Goal: Information Seeking & Learning: Find specific fact

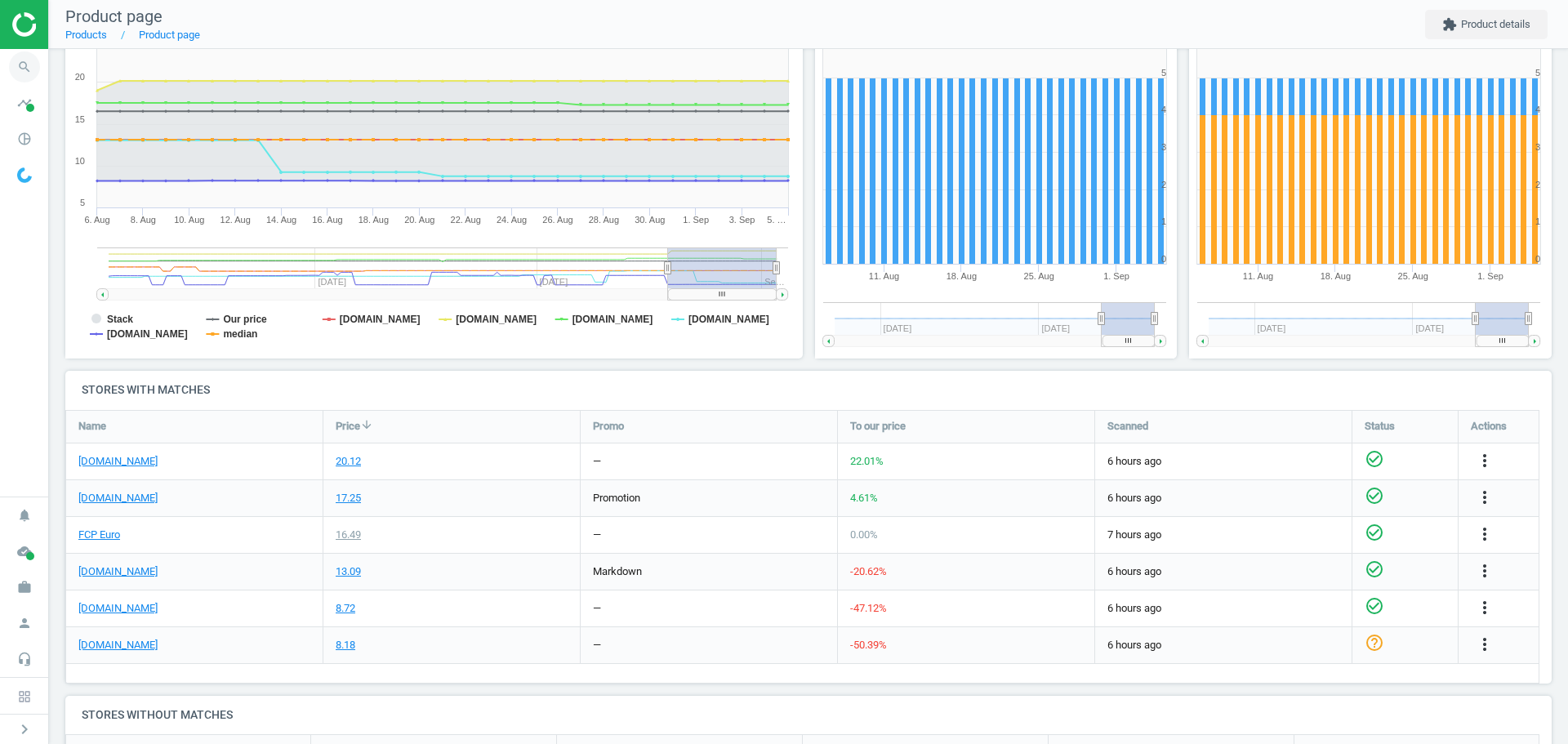
click at [18, 65] on icon "search" at bounding box center [24, 67] width 31 height 31
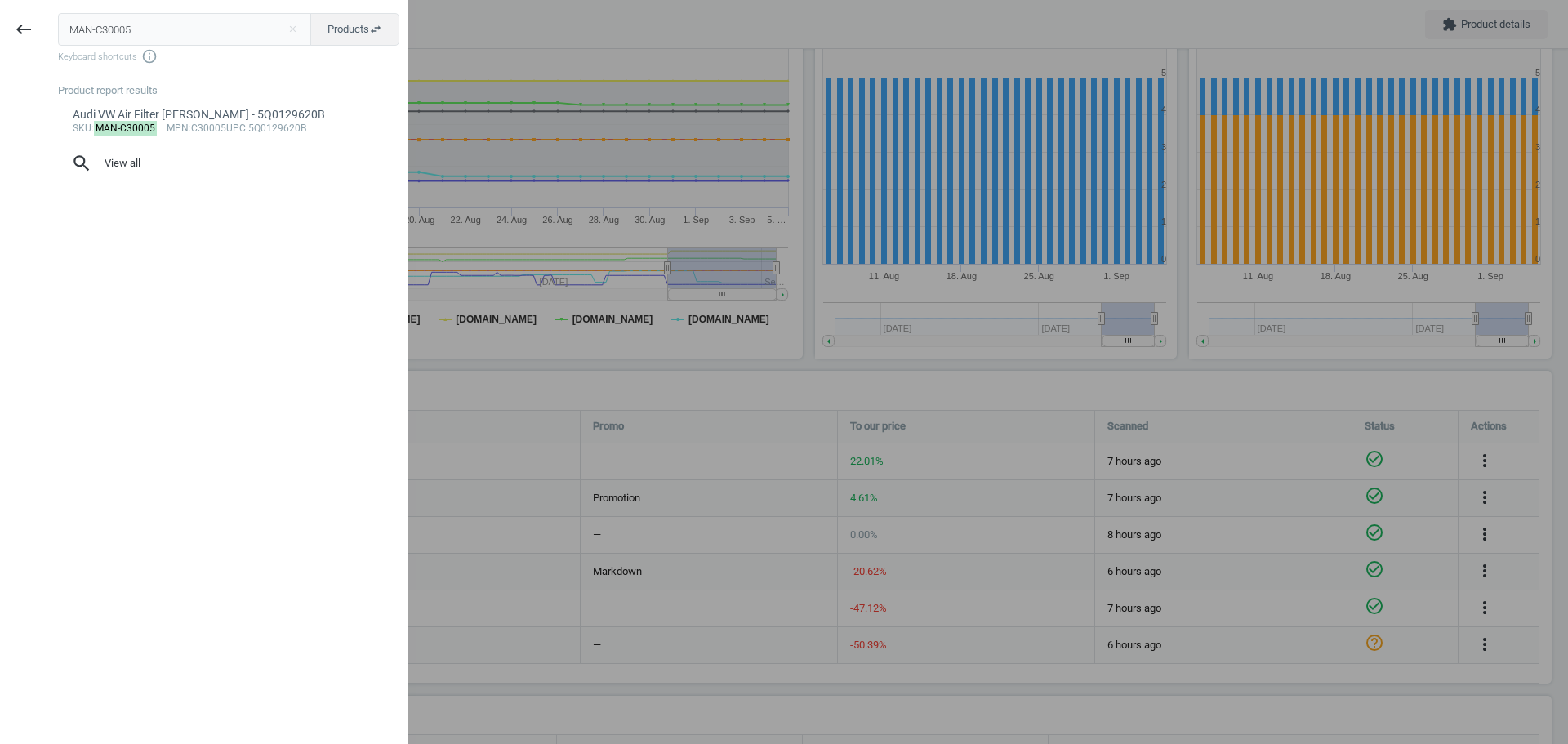
click at [135, 32] on input "MAN-C30005" at bounding box center [184, 29] width 254 height 33
type input "ATE-360118"
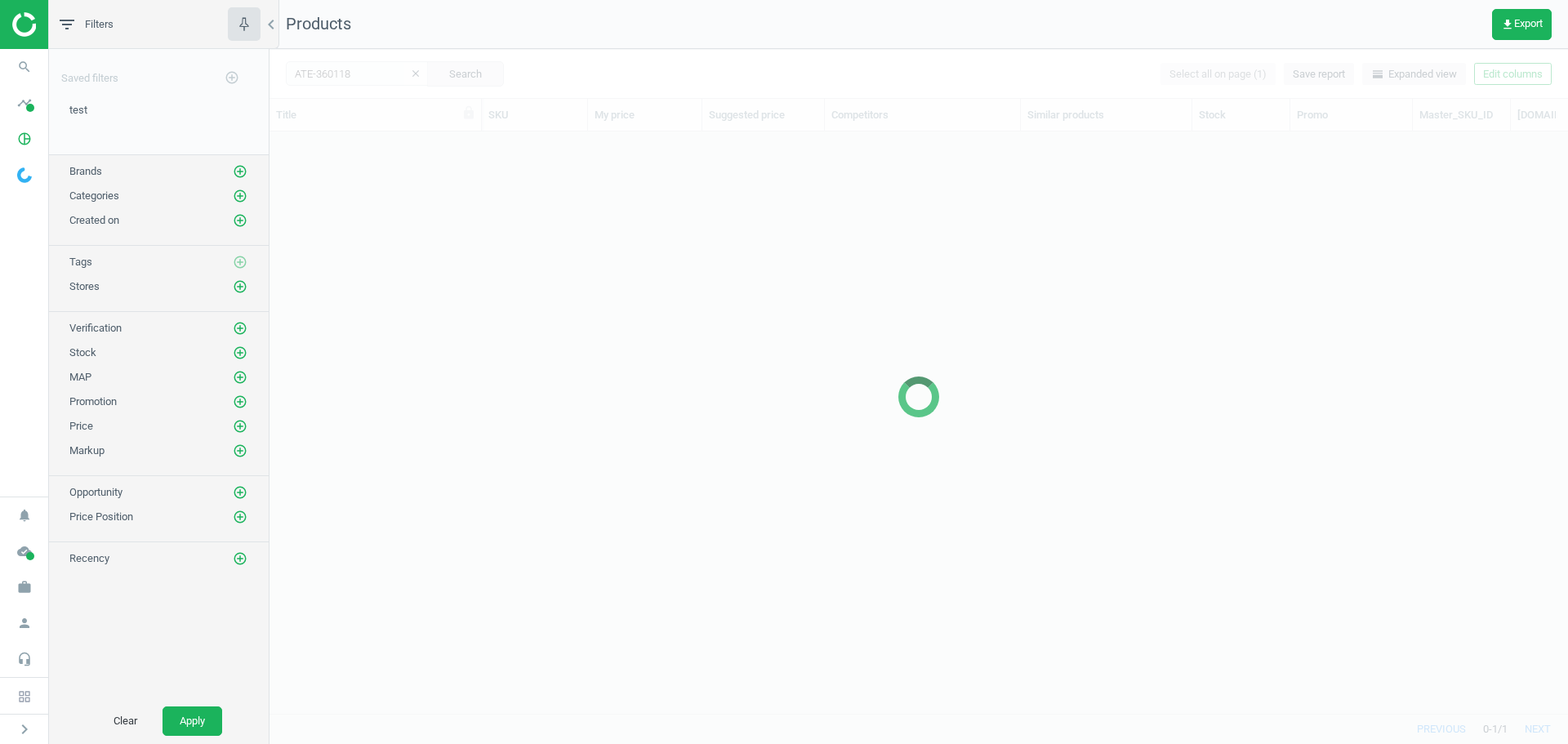
scroll to position [557, 1286]
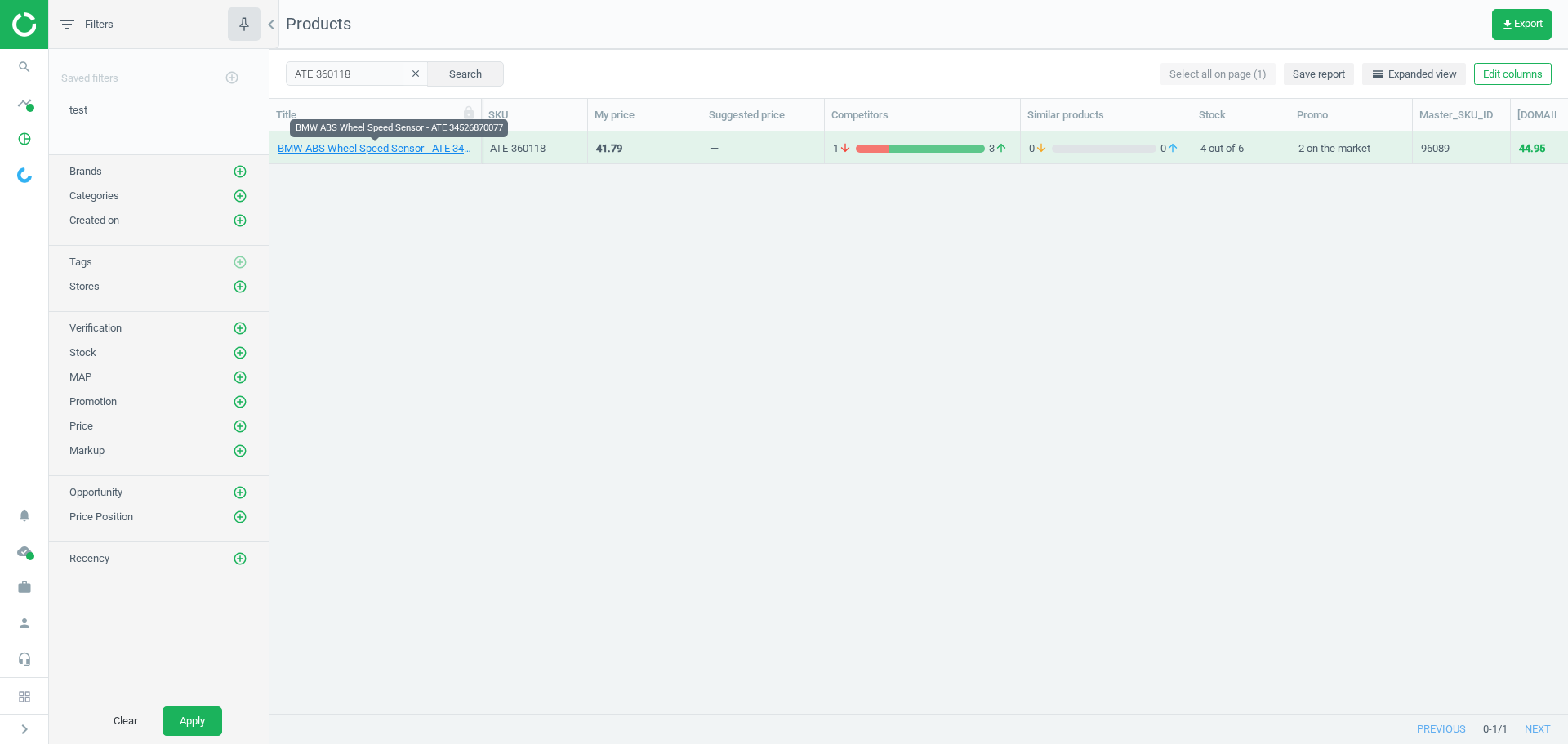
click at [390, 152] on link "BMW ABS Wheel Speed Sensor - ATE 34526870077" at bounding box center [375, 148] width 195 height 14
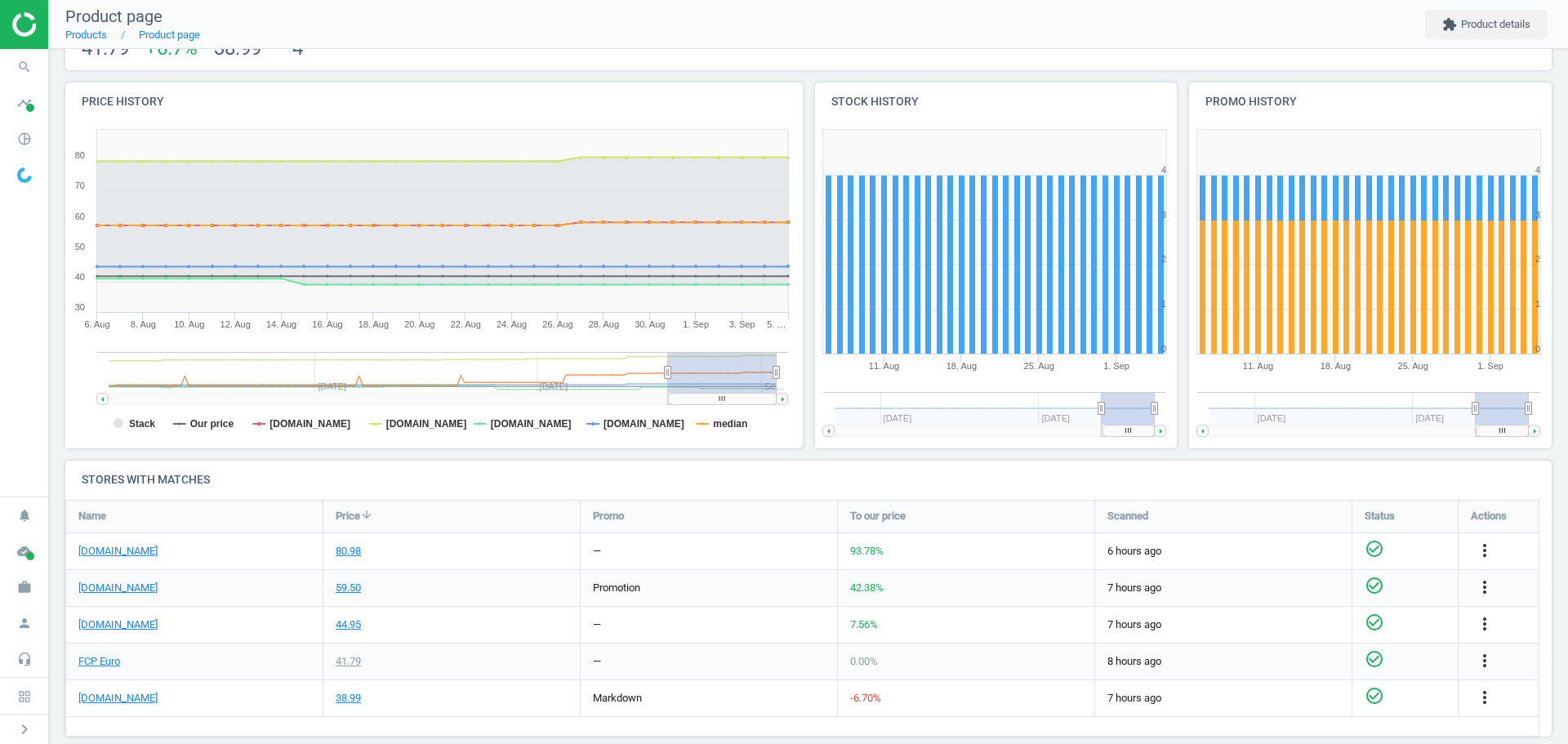
scroll to position [164, 0]
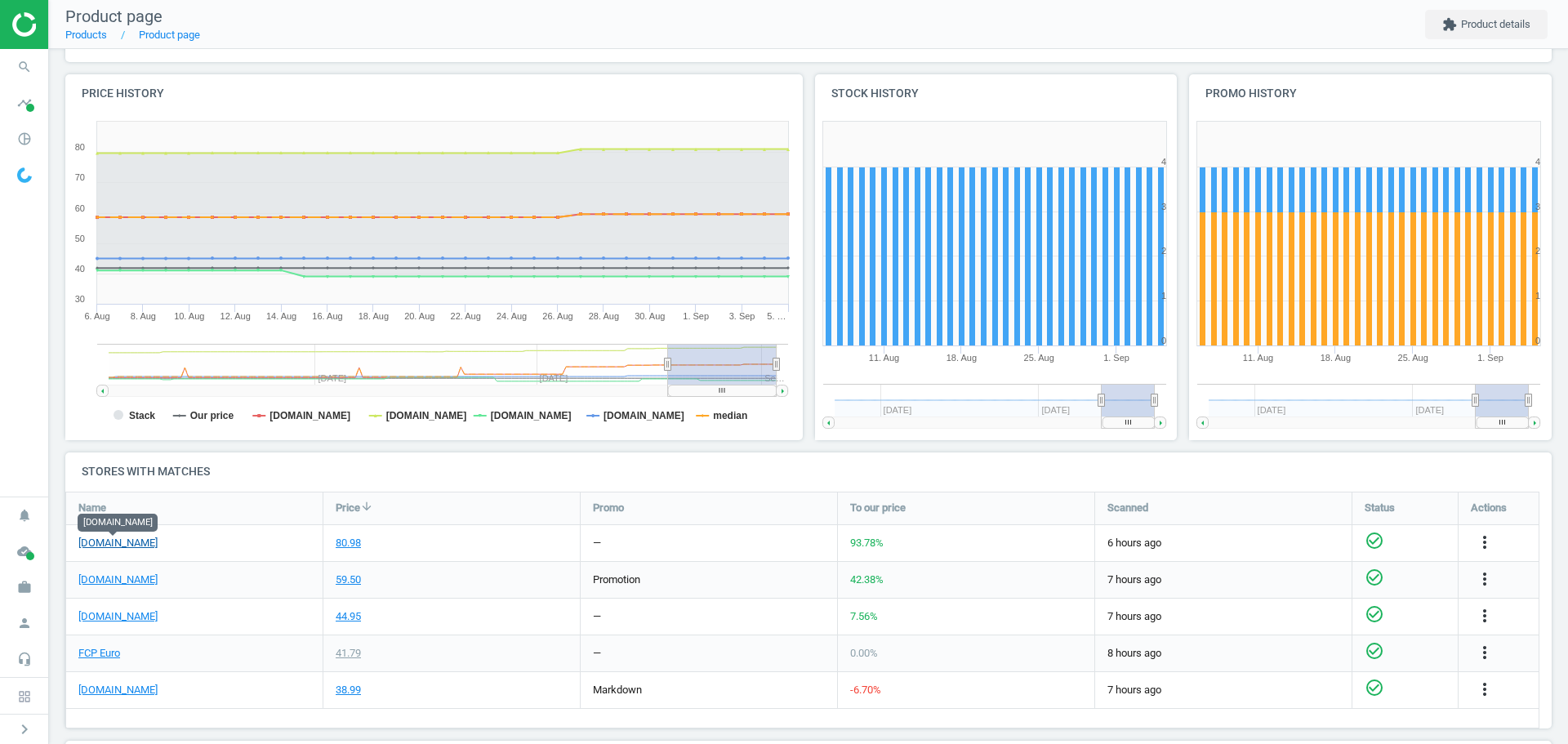
click at [138, 542] on link "[DOMAIN_NAME]" at bounding box center [118, 542] width 80 height 14
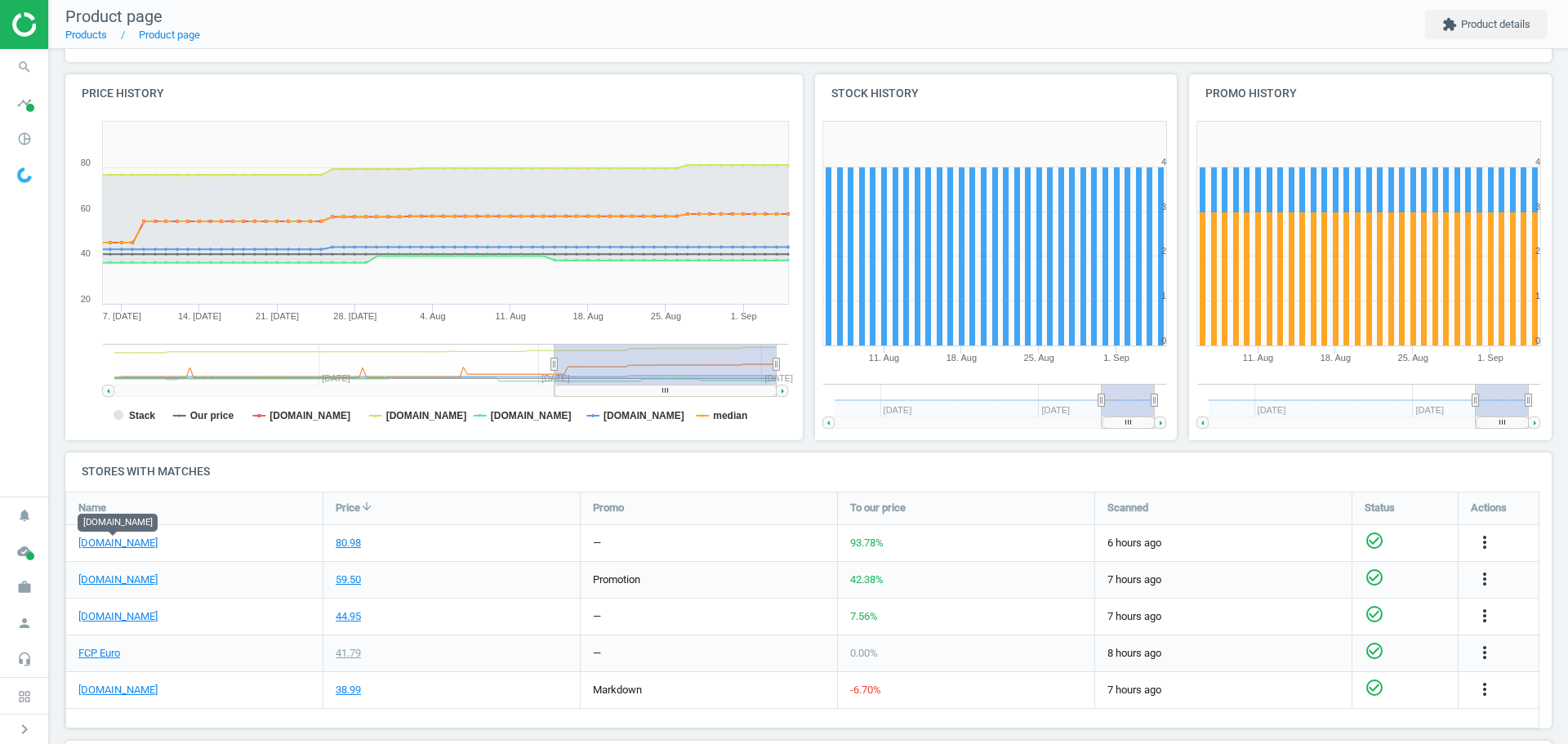
drag, startPoint x: 668, startPoint y: 363, endPoint x: 554, endPoint y: 360, distance: 114.0
click at [554, 360] on icon at bounding box center [554, 364] width 6 height 13
click at [23, 65] on icon "search" at bounding box center [24, 67] width 31 height 31
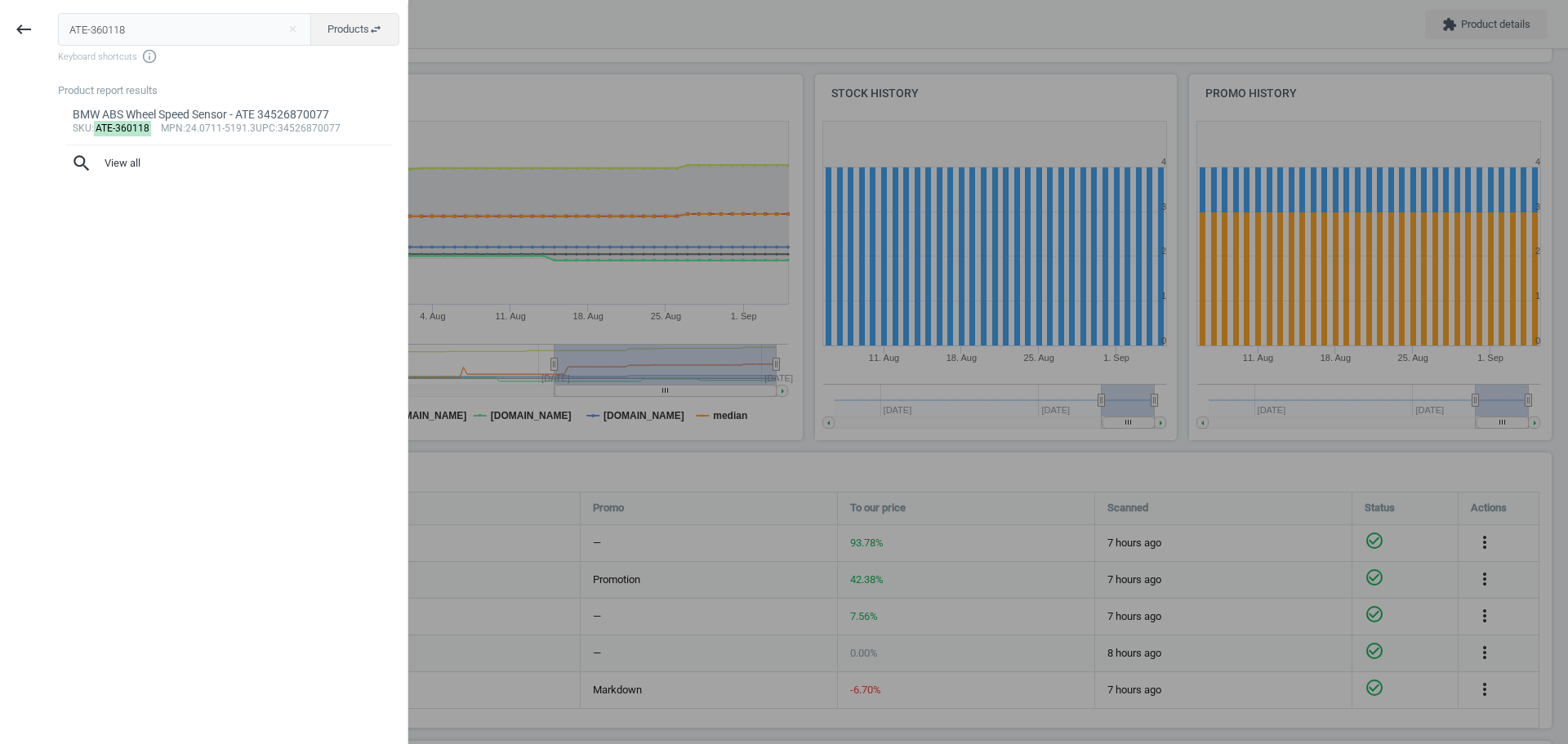
click at [121, 23] on input "ATE-360118" at bounding box center [184, 29] width 254 height 33
type input "AKE-EUR1504"
click at [118, 128] on mark "AKE-EUR1504" at bounding box center [127, 128] width 66 height 15
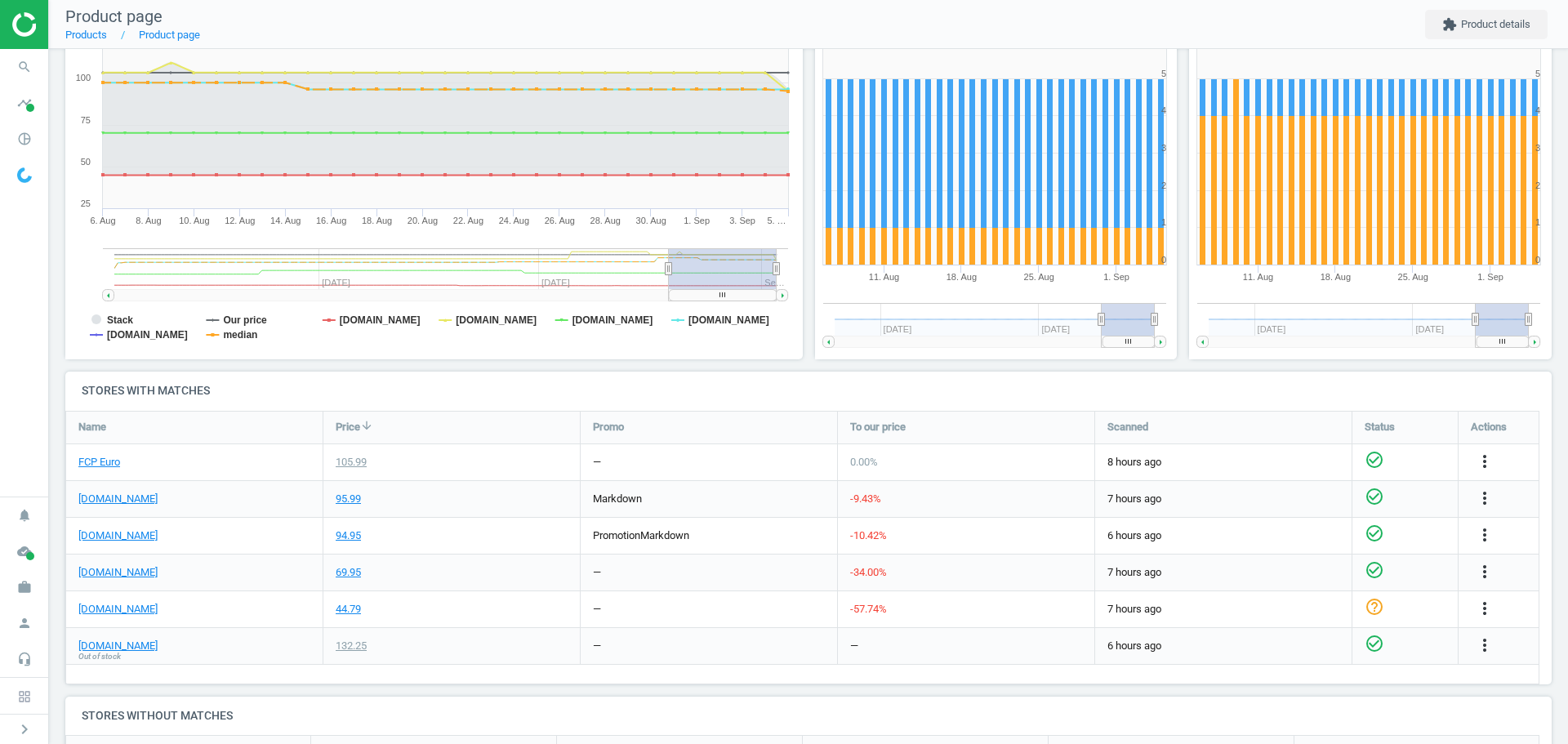
scroll to position [245, 0]
